Goal: Task Accomplishment & Management: Manage account settings

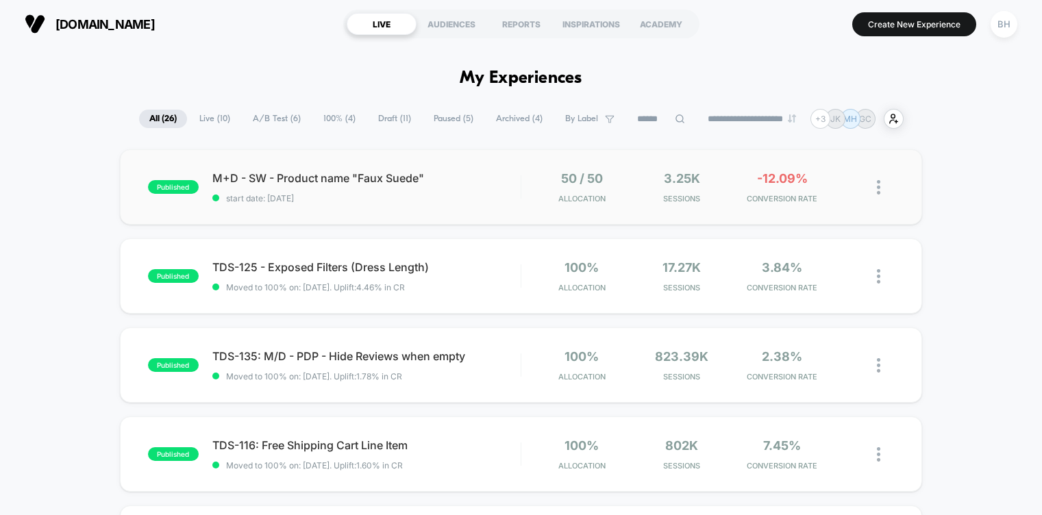
click at [431, 213] on div "published M+D - SW - Product name "Faux Suede" start date: 9/30/2025 50 / 50 Al…" at bounding box center [521, 186] width 802 height 75
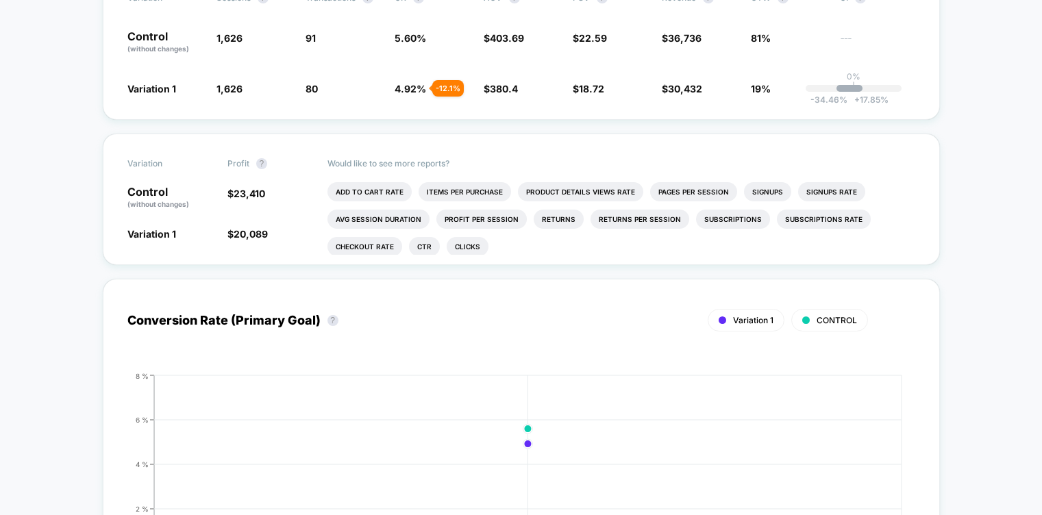
scroll to position [310, 0]
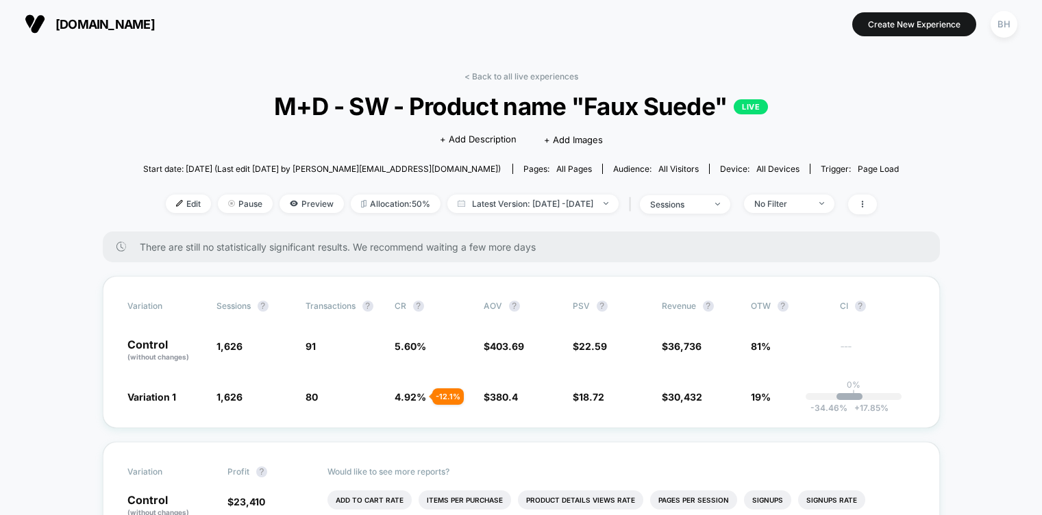
click at [84, 18] on span "[DOMAIN_NAME]" at bounding box center [104, 24] width 99 height 14
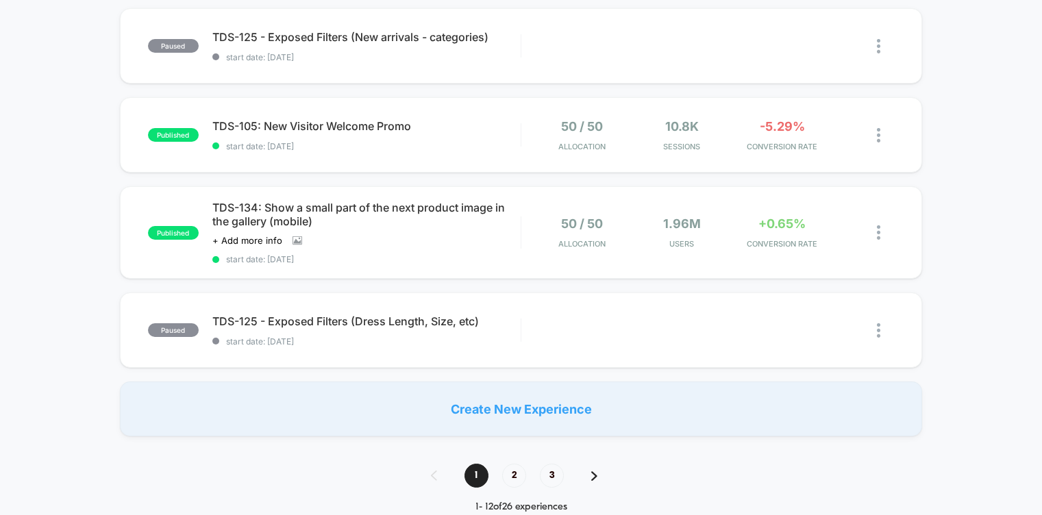
scroll to position [853, 0]
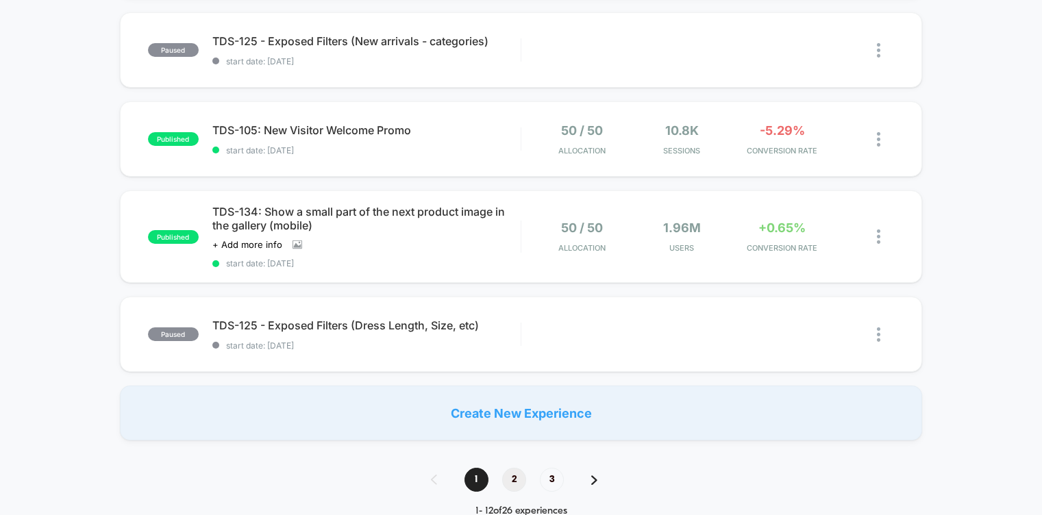
click at [522, 482] on span "2" at bounding box center [514, 480] width 24 height 24
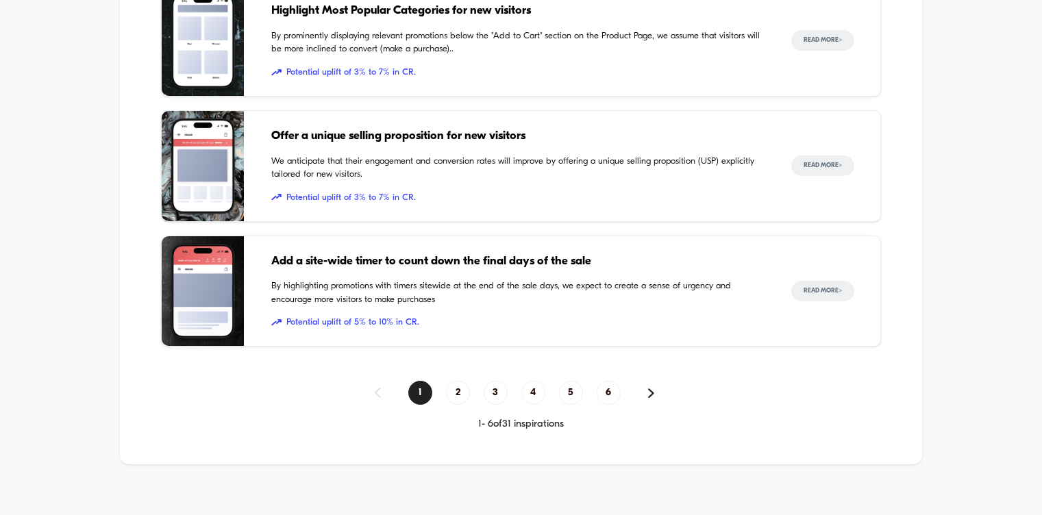
scroll to position [2007, 0]
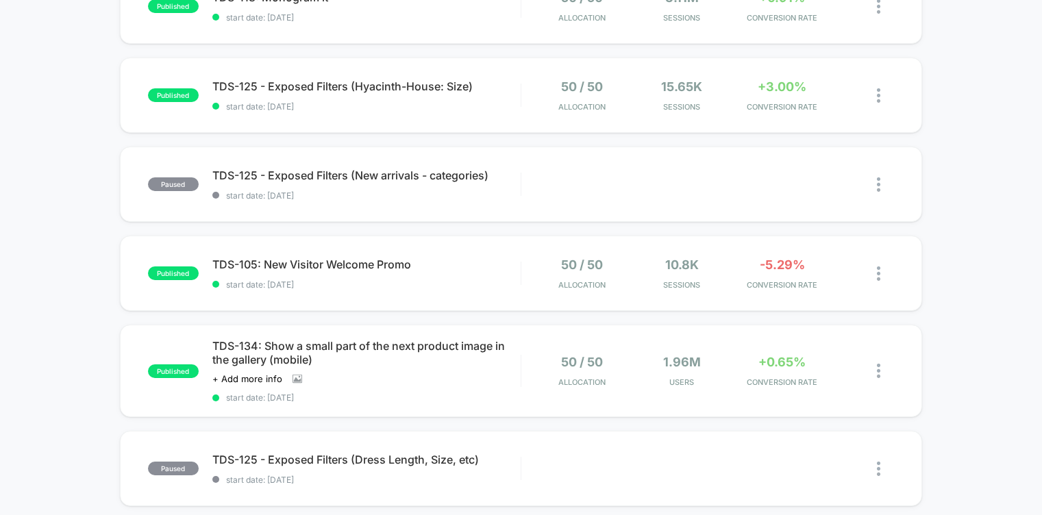
scroll to position [717, 0]
